Goal: Transaction & Acquisition: Purchase product/service

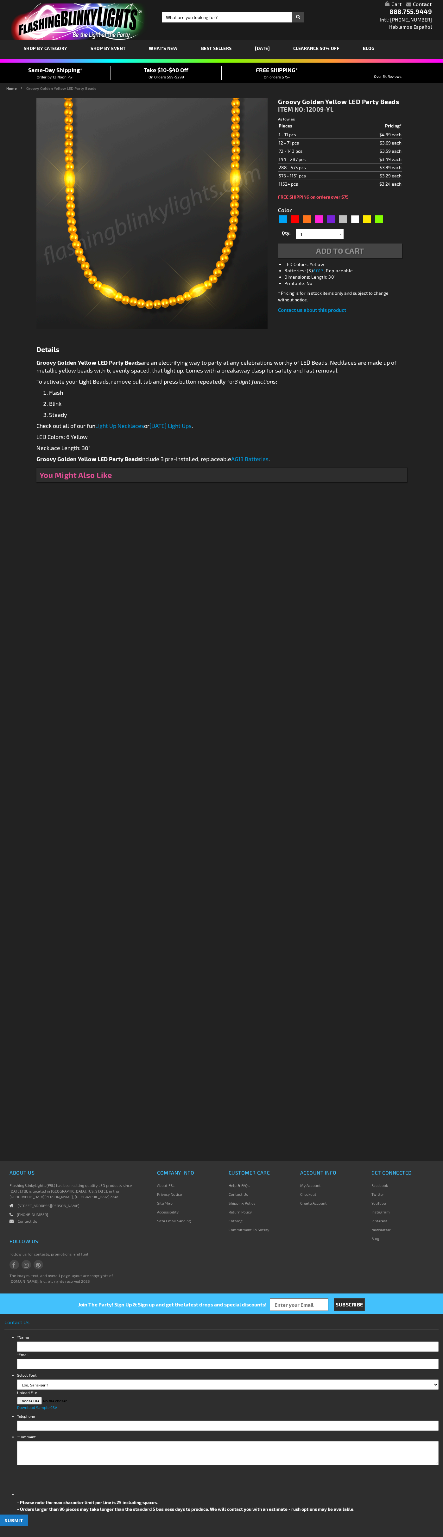
type input "5647"
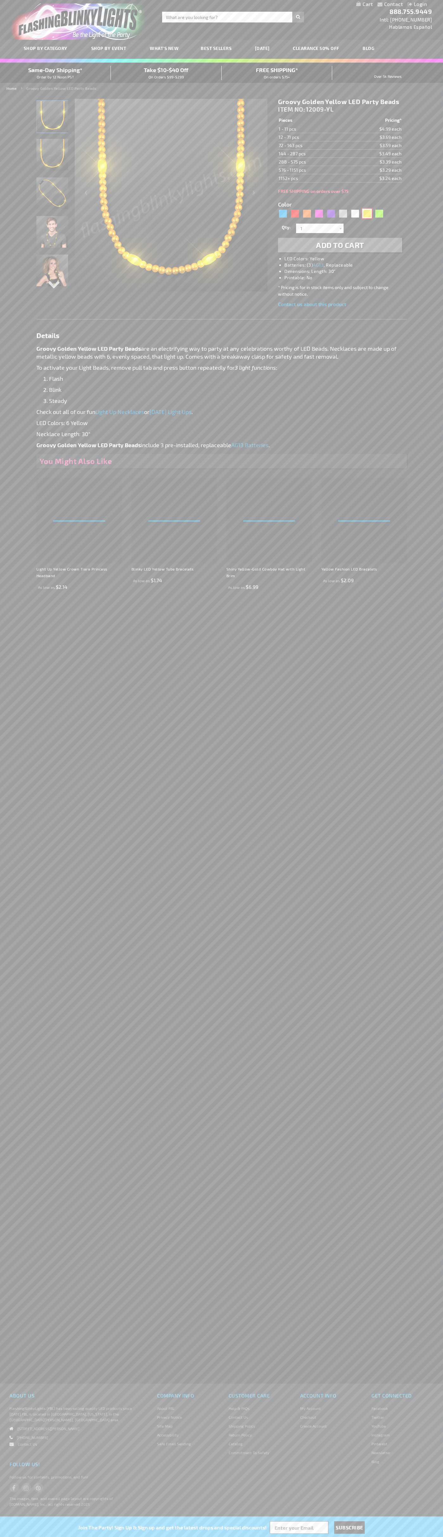
click at [367, 214] on div "Yellow" at bounding box center [366, 213] width 9 height 9
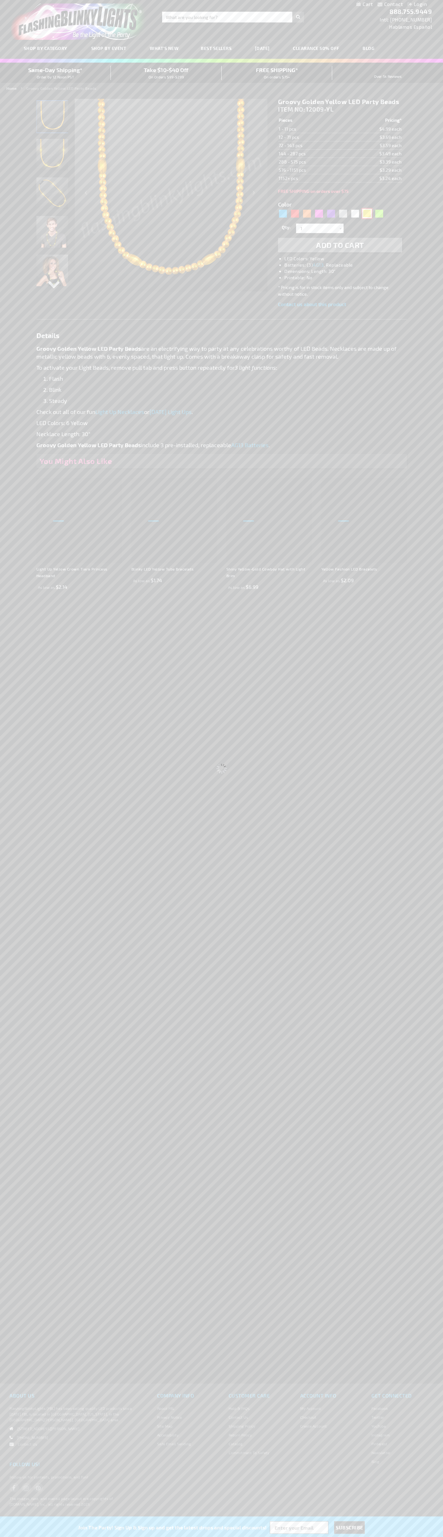
select select
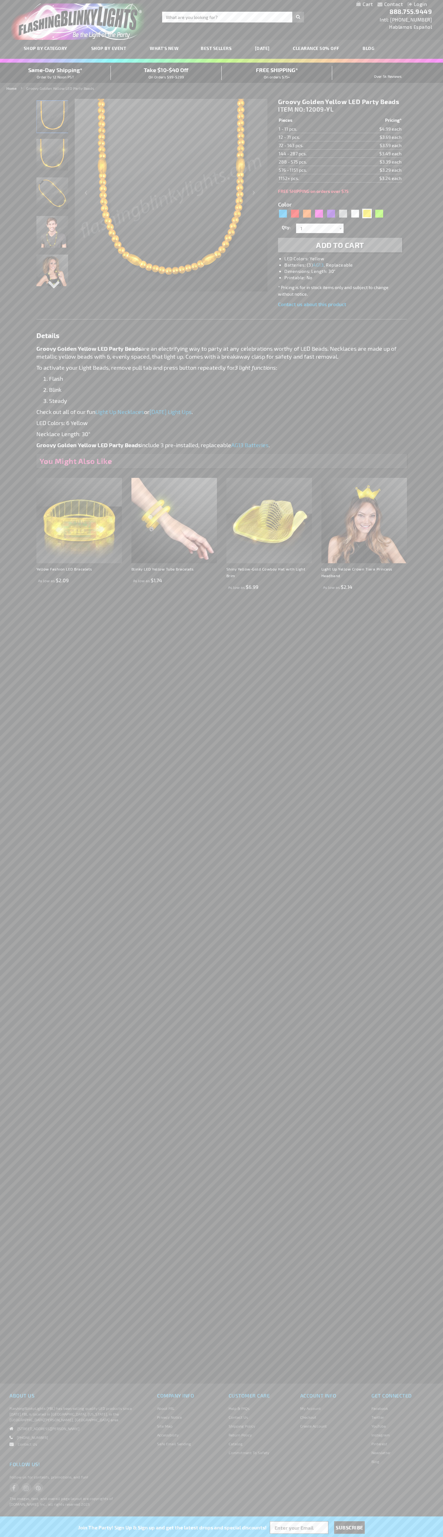
click at [340, 245] on span "Add to Cart" at bounding box center [340, 244] width 48 height 9
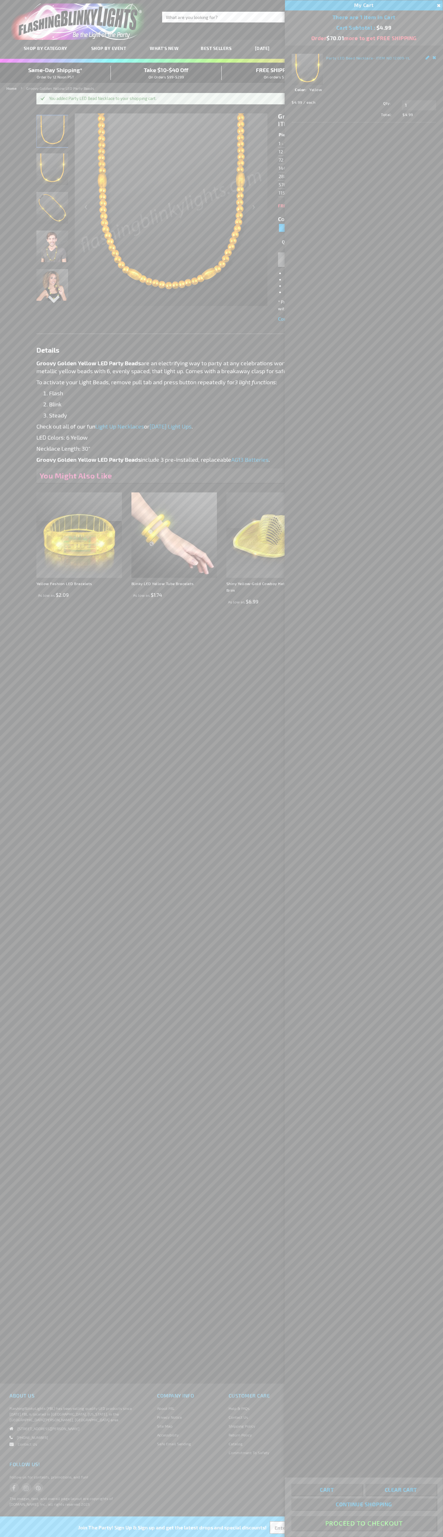
click at [363, 1524] on button "Proceed To Checkout" at bounding box center [363, 1524] width 145 height 14
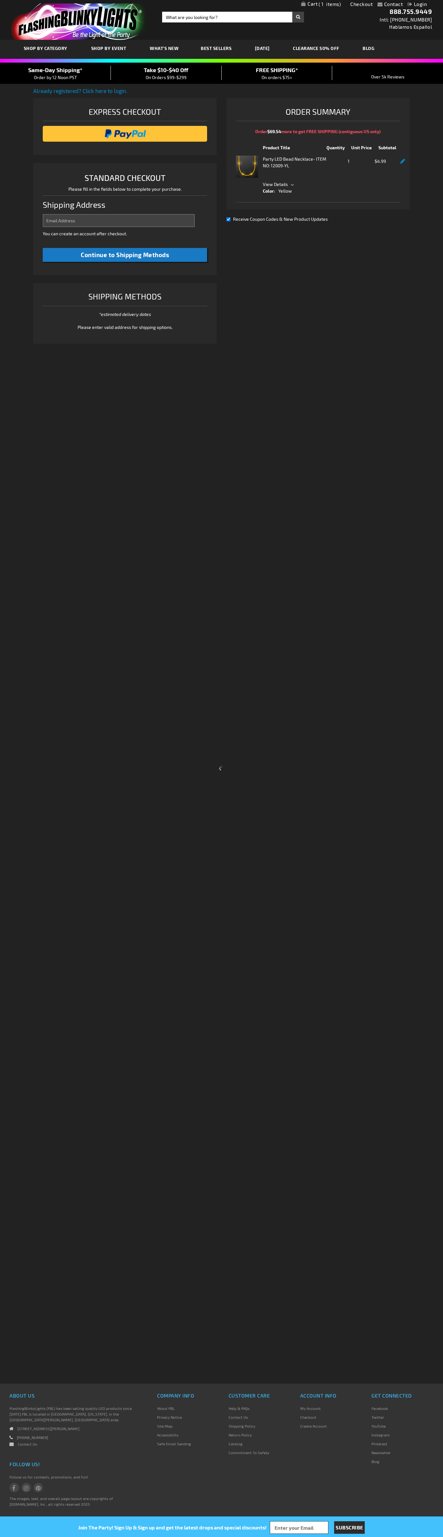
select select "US"
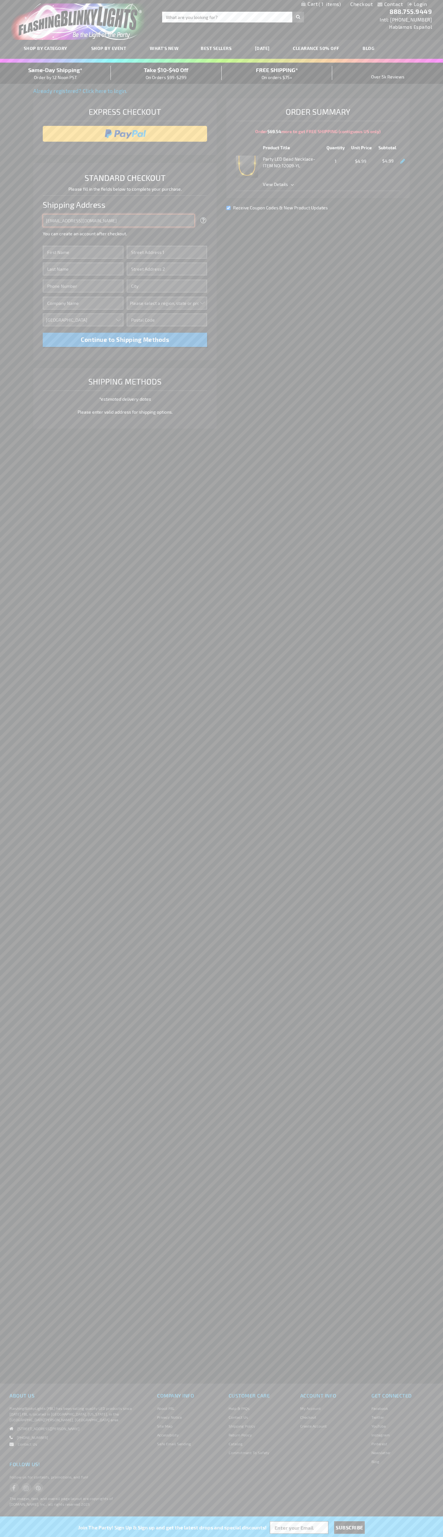
type input "johnsmith005@storebotmail.joonix.net"
type input "John"
type input "1600 Amphitheatre Parkway"
type input "First floor"
type input "mountain view"
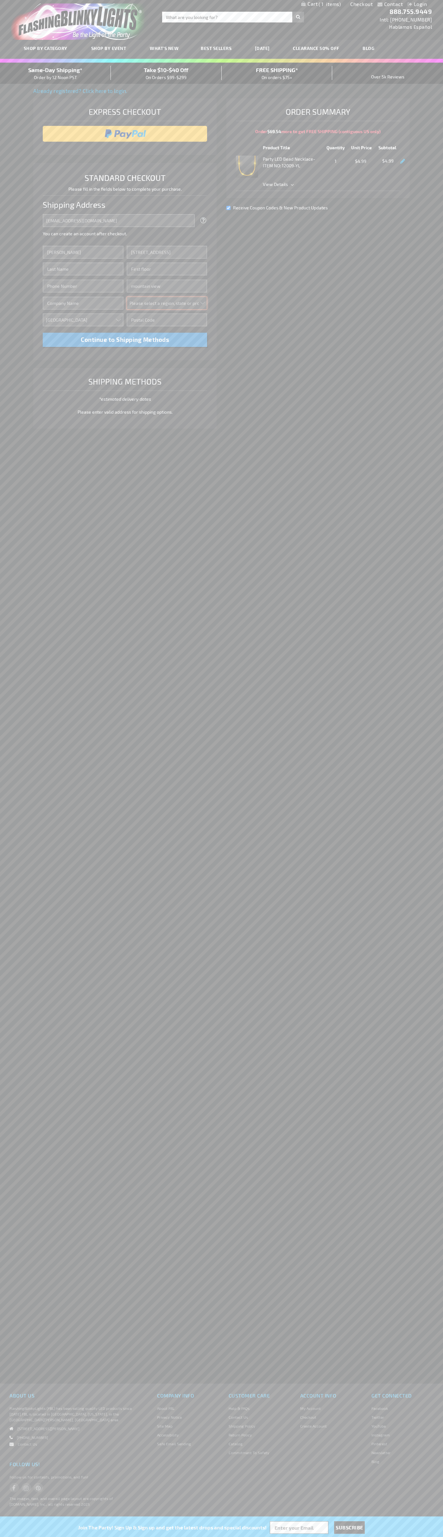
select select "12"
type input "94043"
type input "Smith"
type input "6502530000"
type input "John Smith"
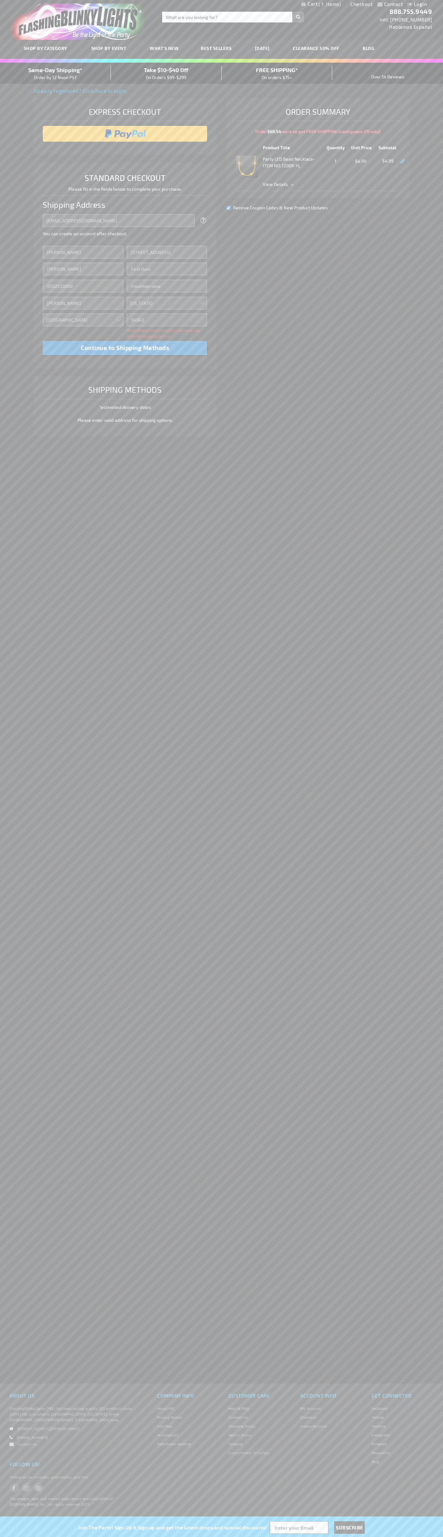
click at [55, 73] on div "Same-Day Shipping* Order by 12 Noon PST" at bounding box center [55, 73] width 111 height 15
click at [125, 134] on input "image" at bounding box center [125, 133] width 158 height 13
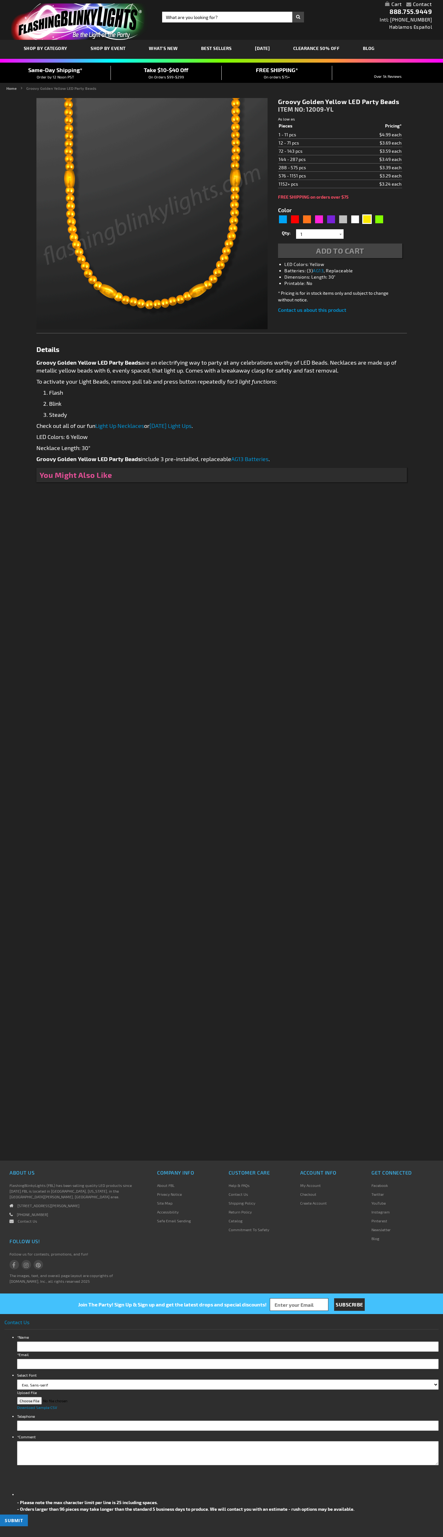
type input "5647"
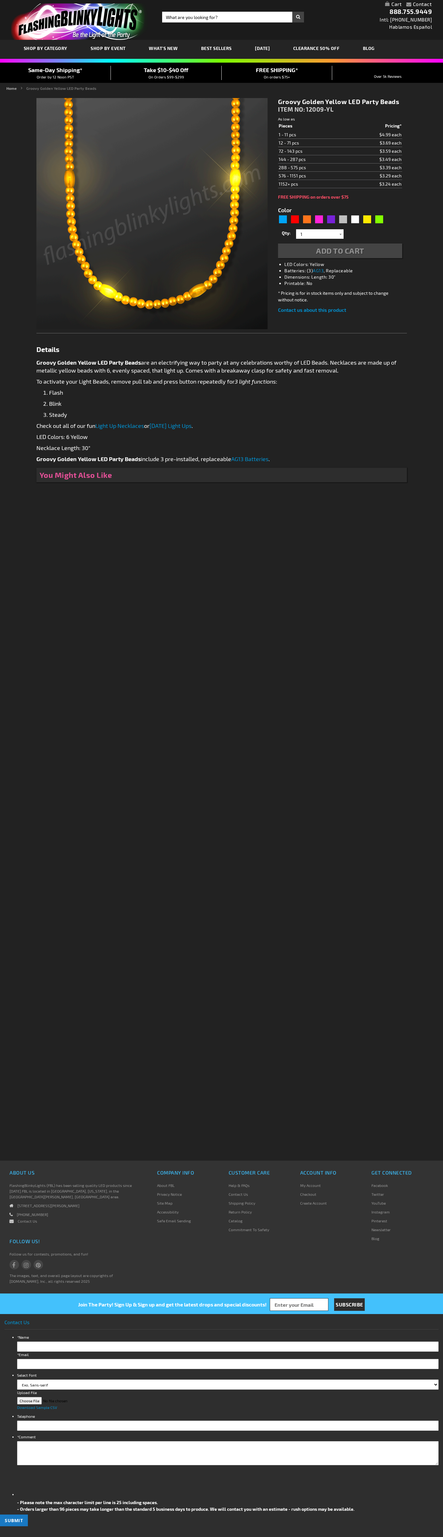
type input "5647"
